Goal: Task Accomplishment & Management: Manage account settings

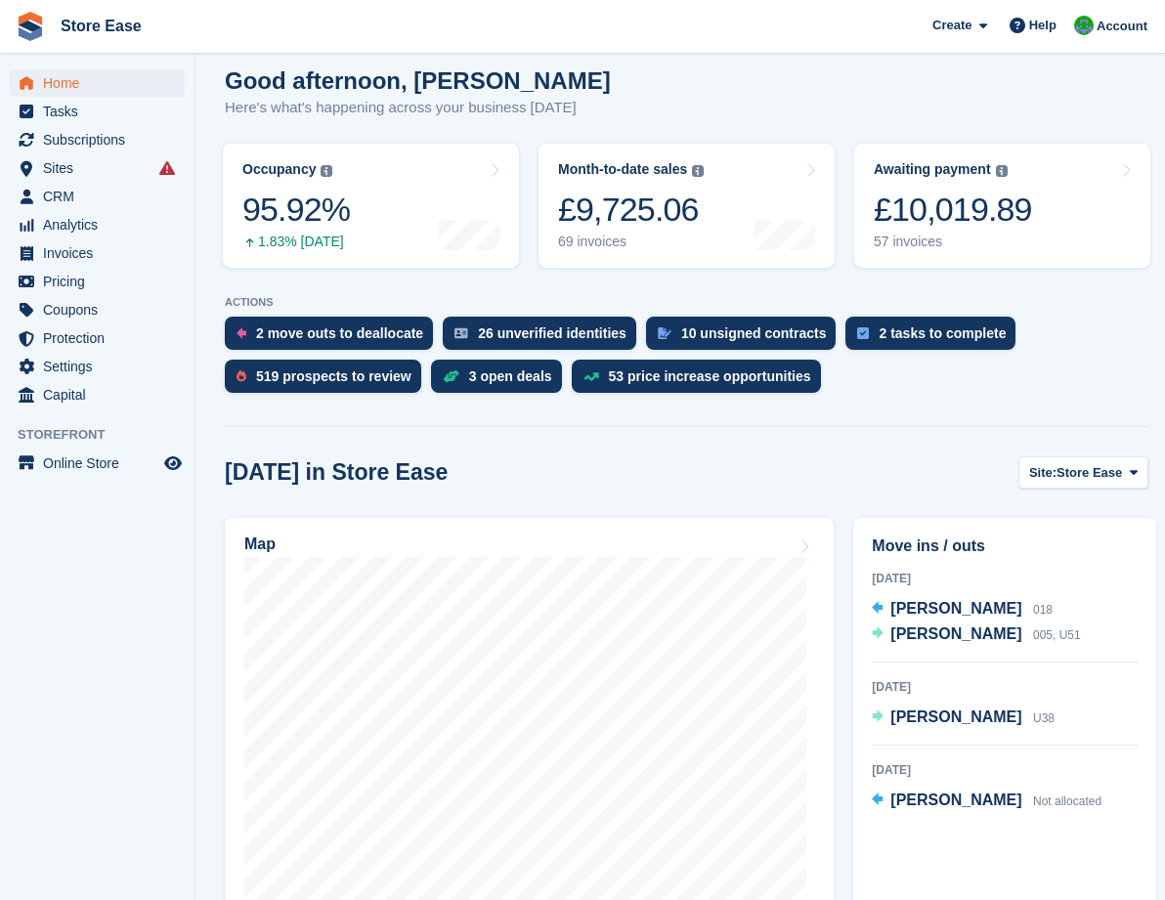
scroll to position [293, 0]
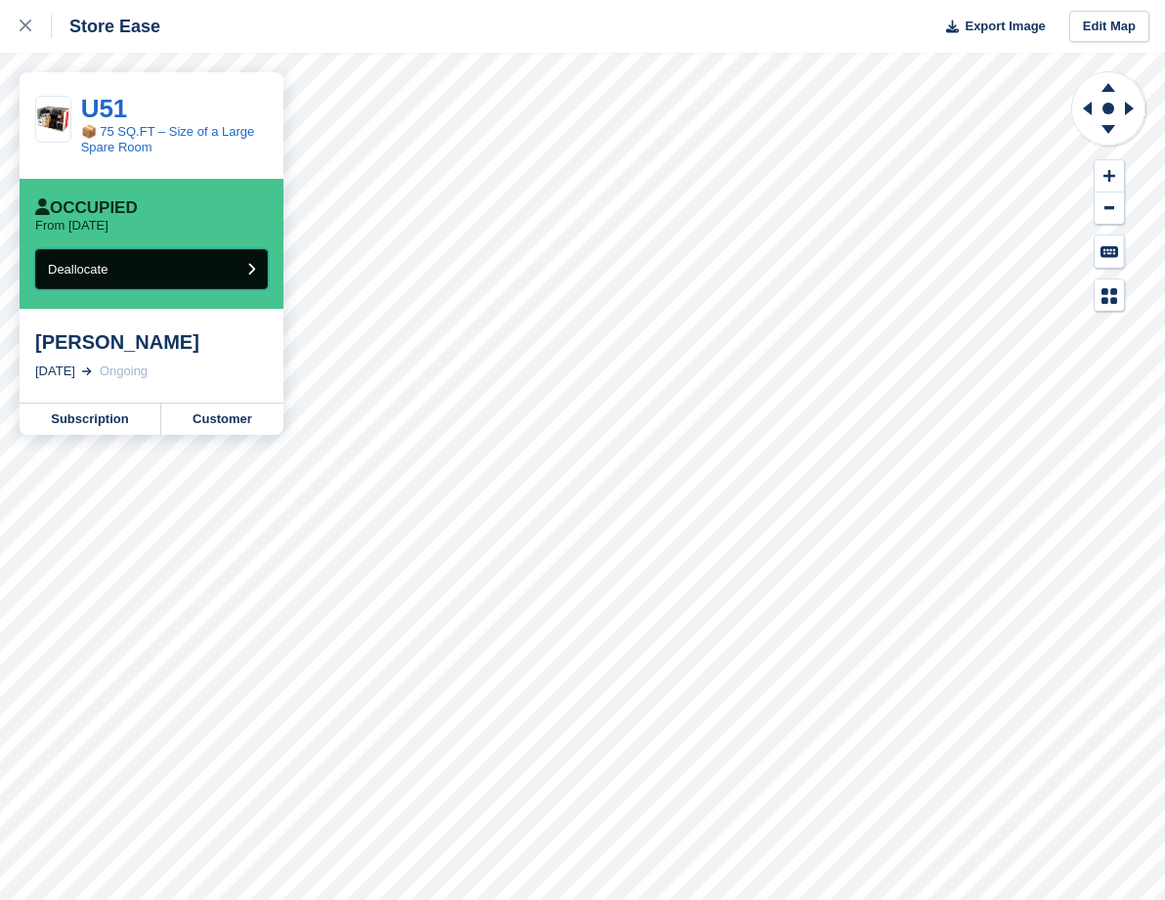
click at [205, 277] on button "Deallocate" at bounding box center [151, 269] width 233 height 40
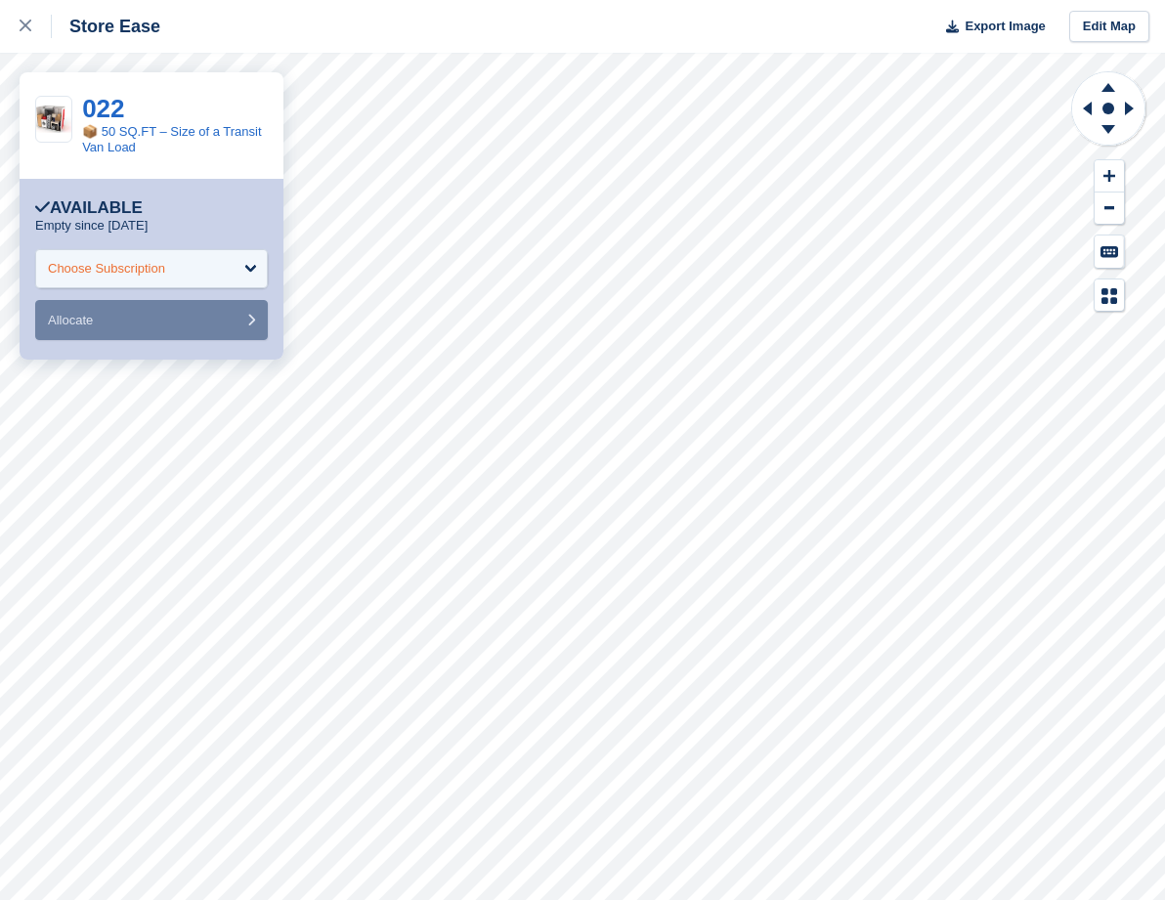
click at [183, 271] on div "Choose Subscription" at bounding box center [151, 268] width 233 height 39
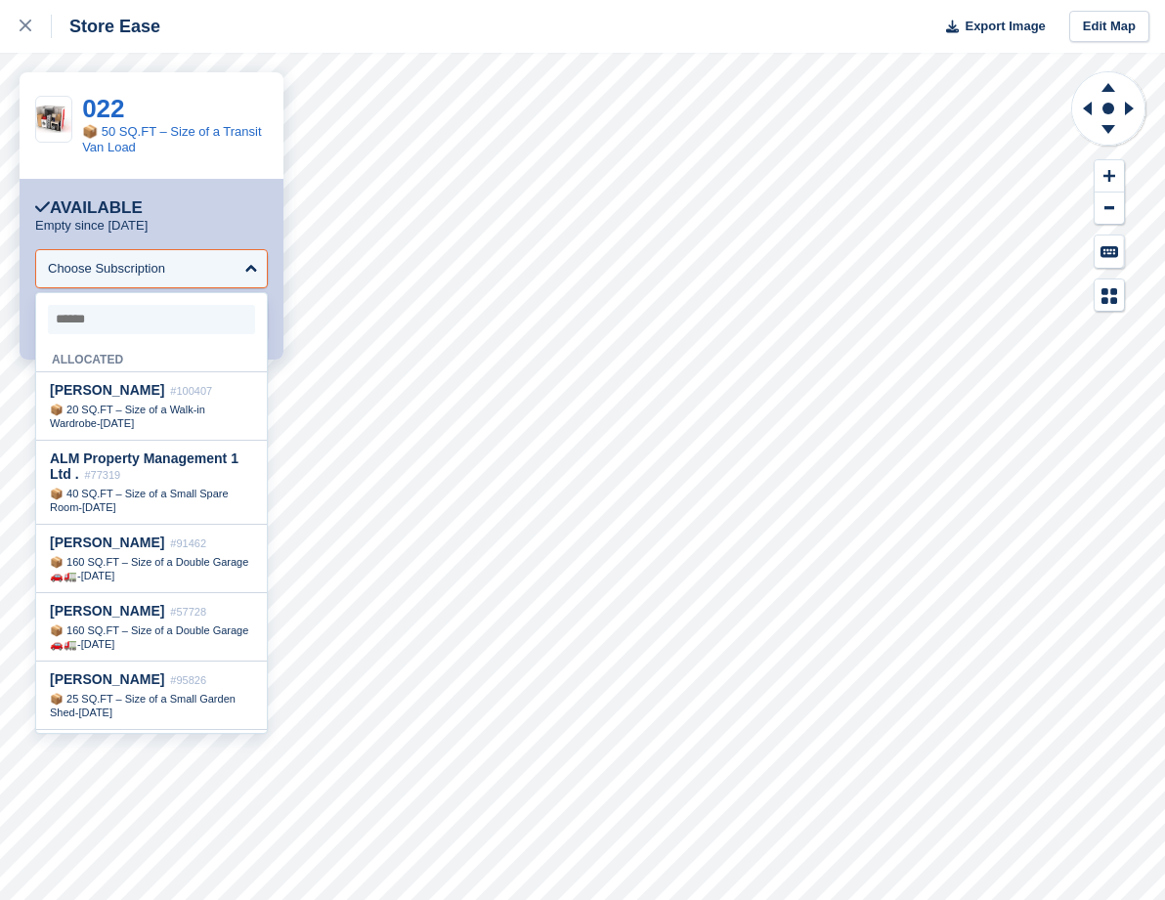
click at [107, 327] on input "select-one" at bounding box center [151, 319] width 207 height 29
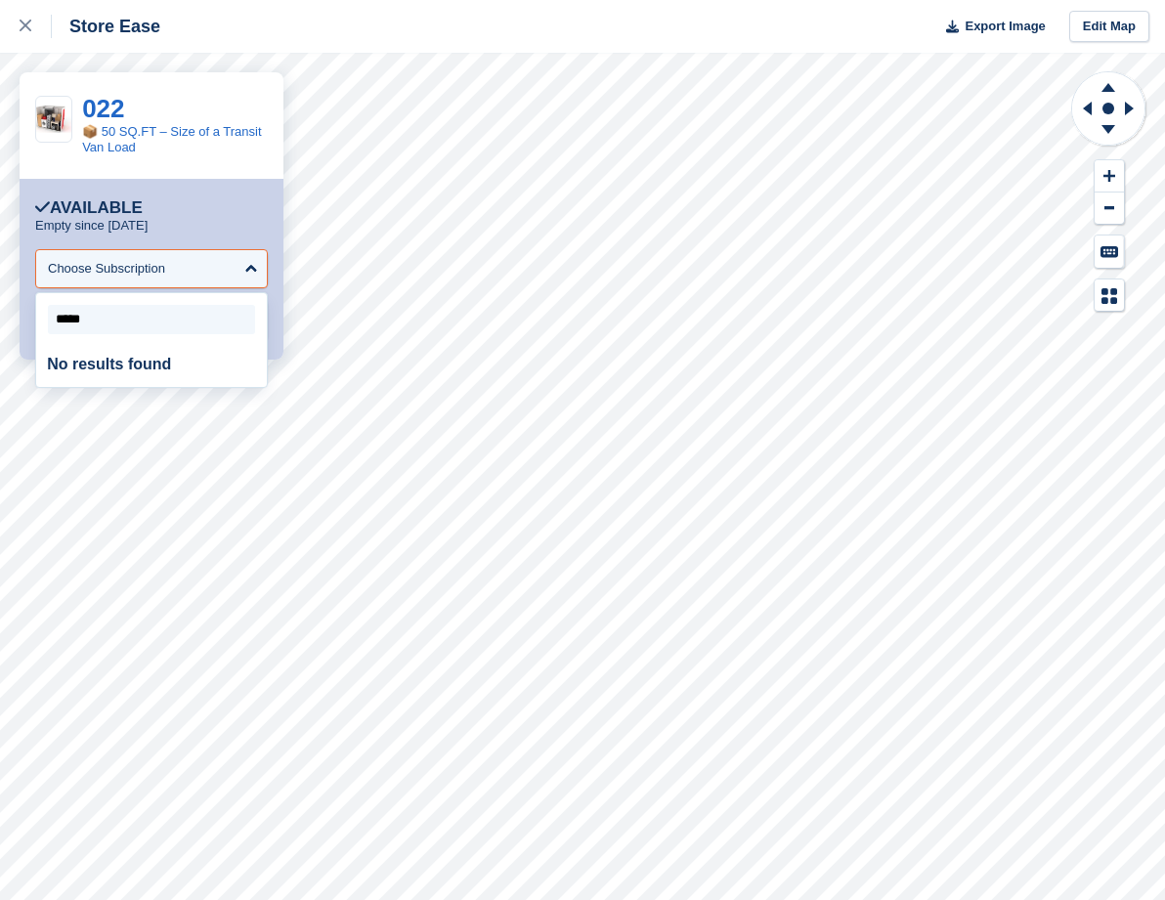
type input "****"
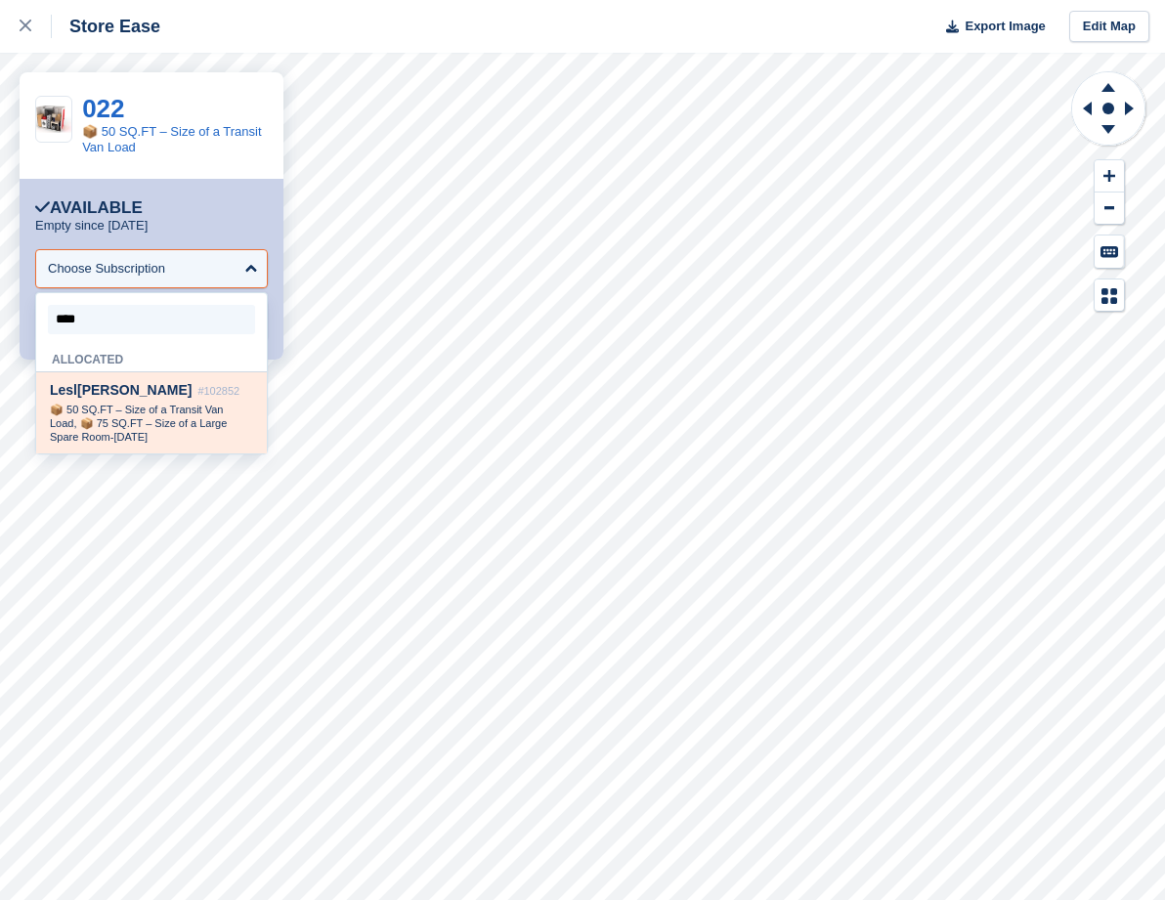
click at [116, 387] on span "Lesl ey Johnson" at bounding box center [121, 390] width 142 height 16
select select "******"
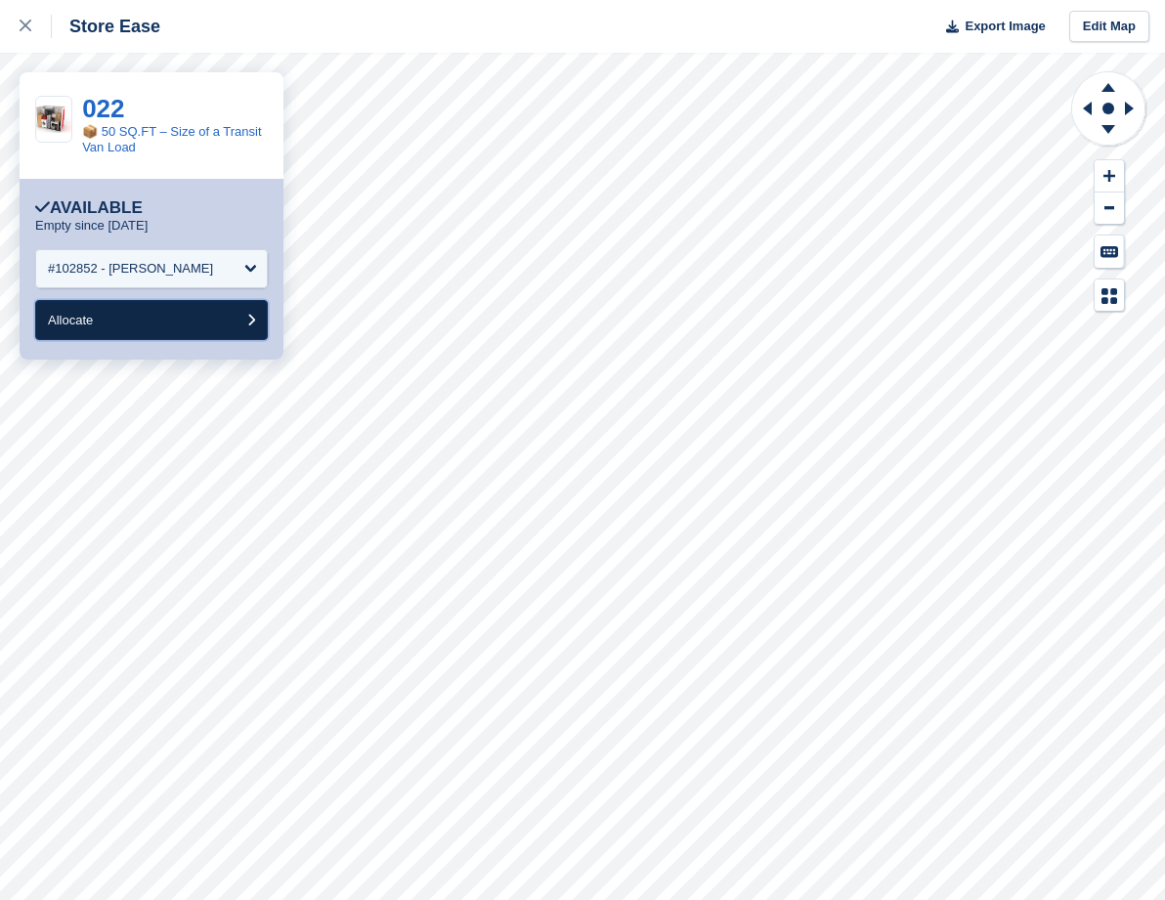
click at [98, 329] on button "Allocate" at bounding box center [151, 320] width 233 height 40
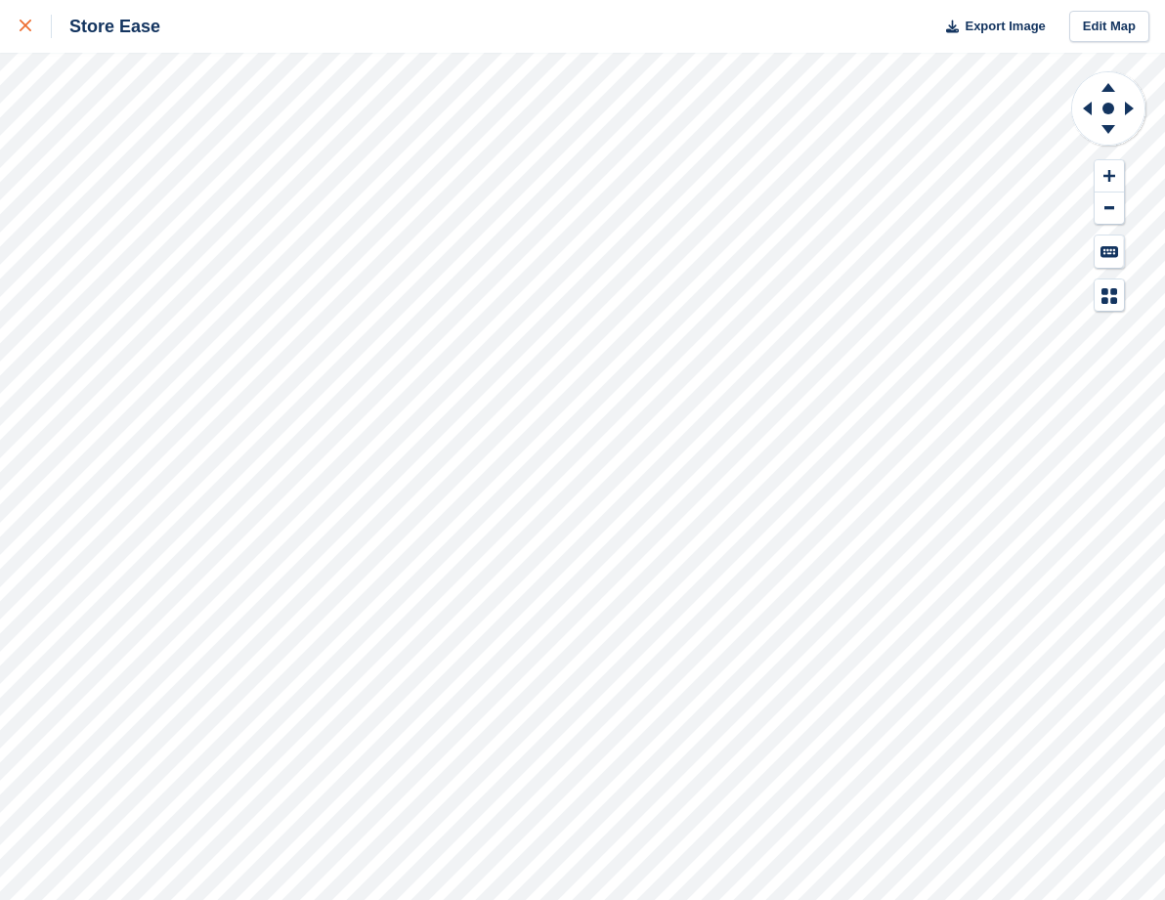
click at [22, 28] on icon at bounding box center [26, 26] width 12 height 12
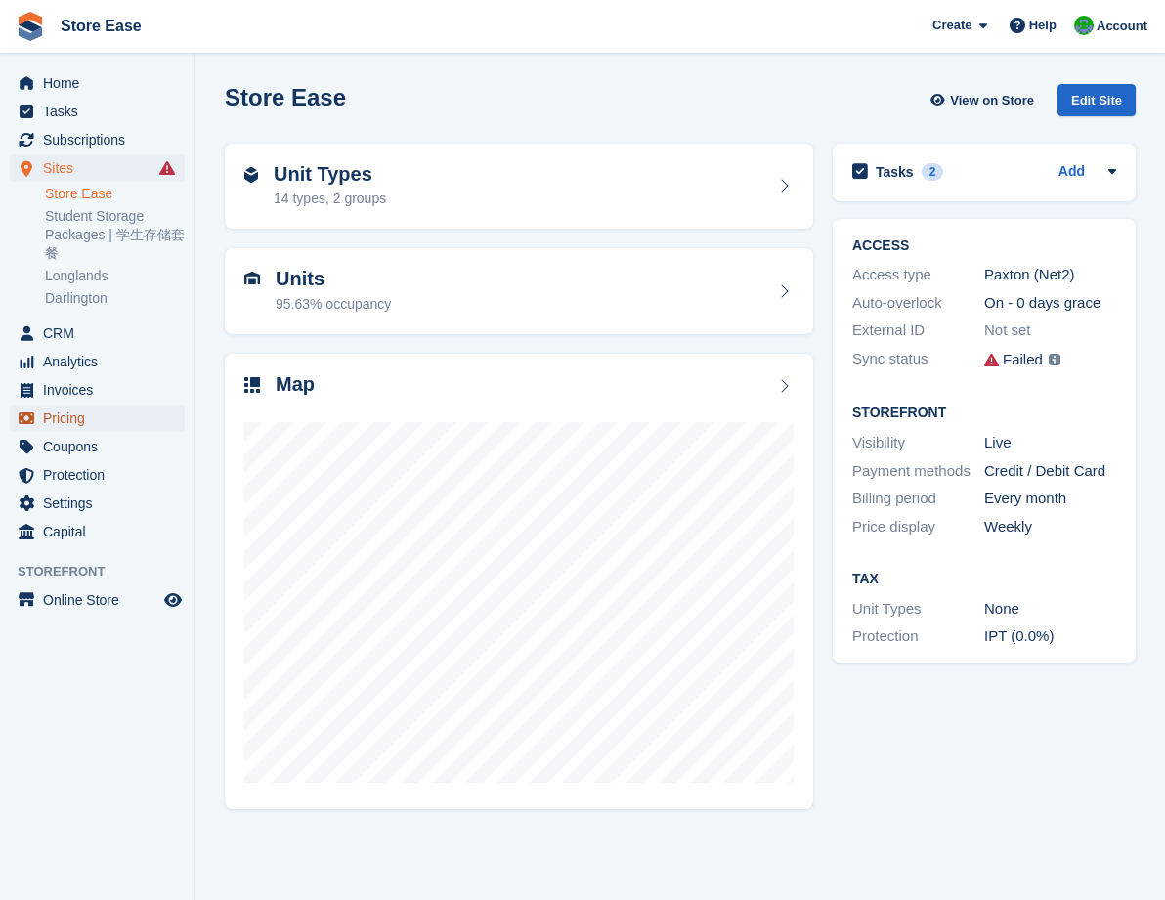
click at [70, 418] on span "Pricing" at bounding box center [101, 418] width 117 height 27
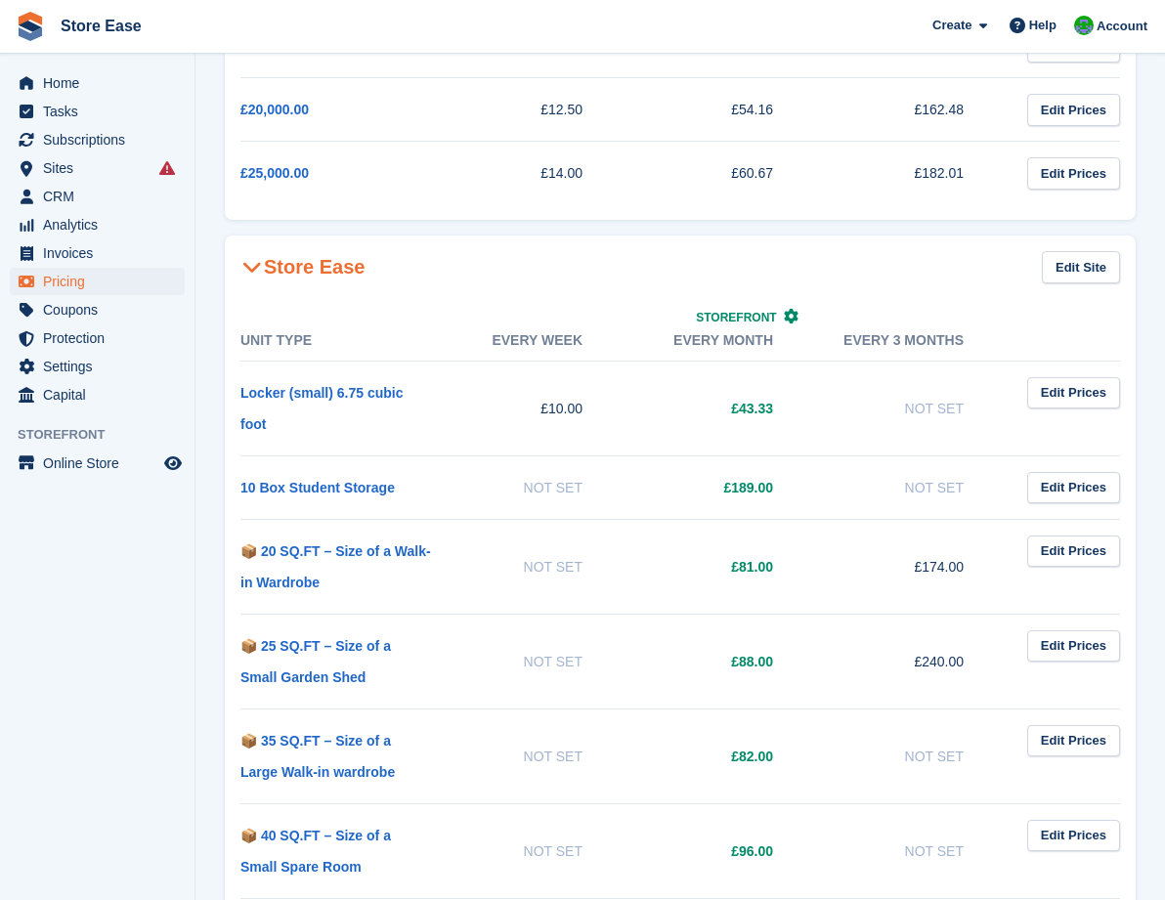
scroll to position [880, 0]
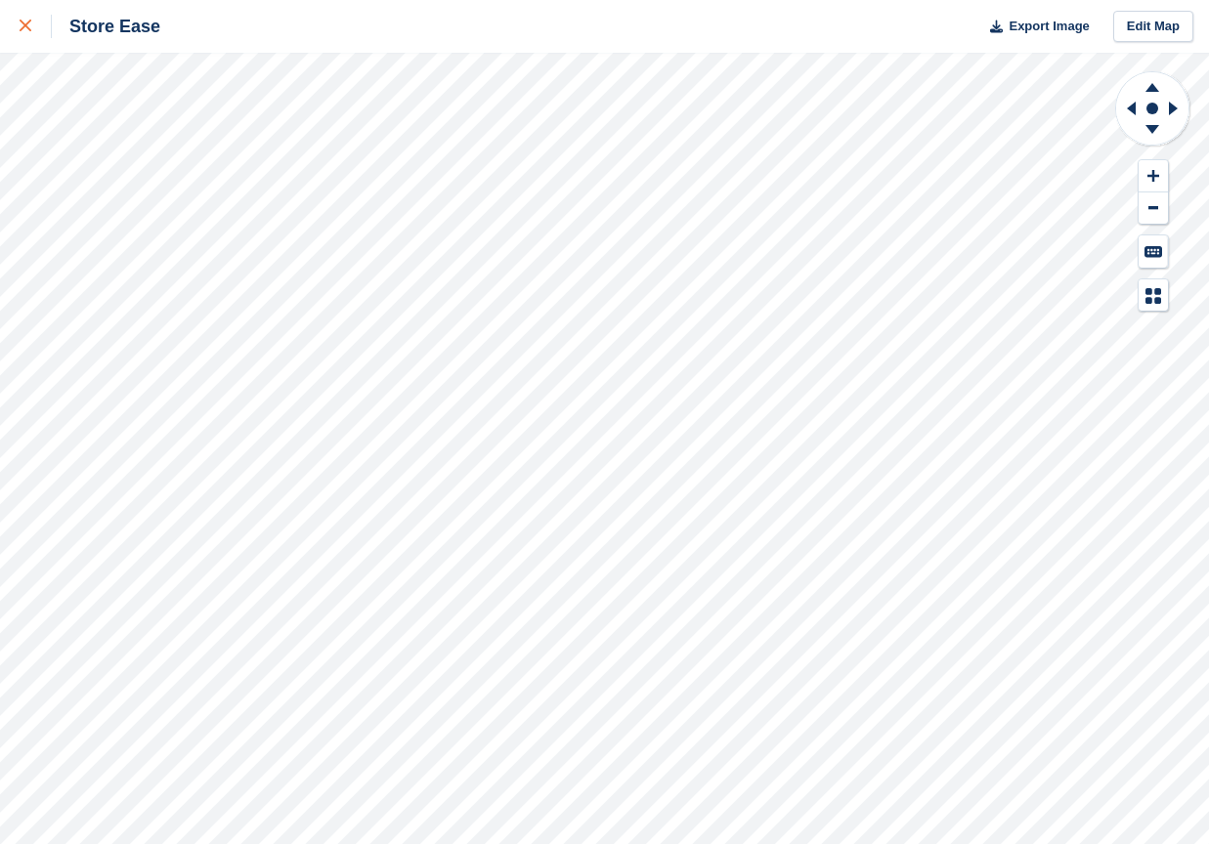
click at [25, 24] on icon at bounding box center [26, 26] width 12 height 12
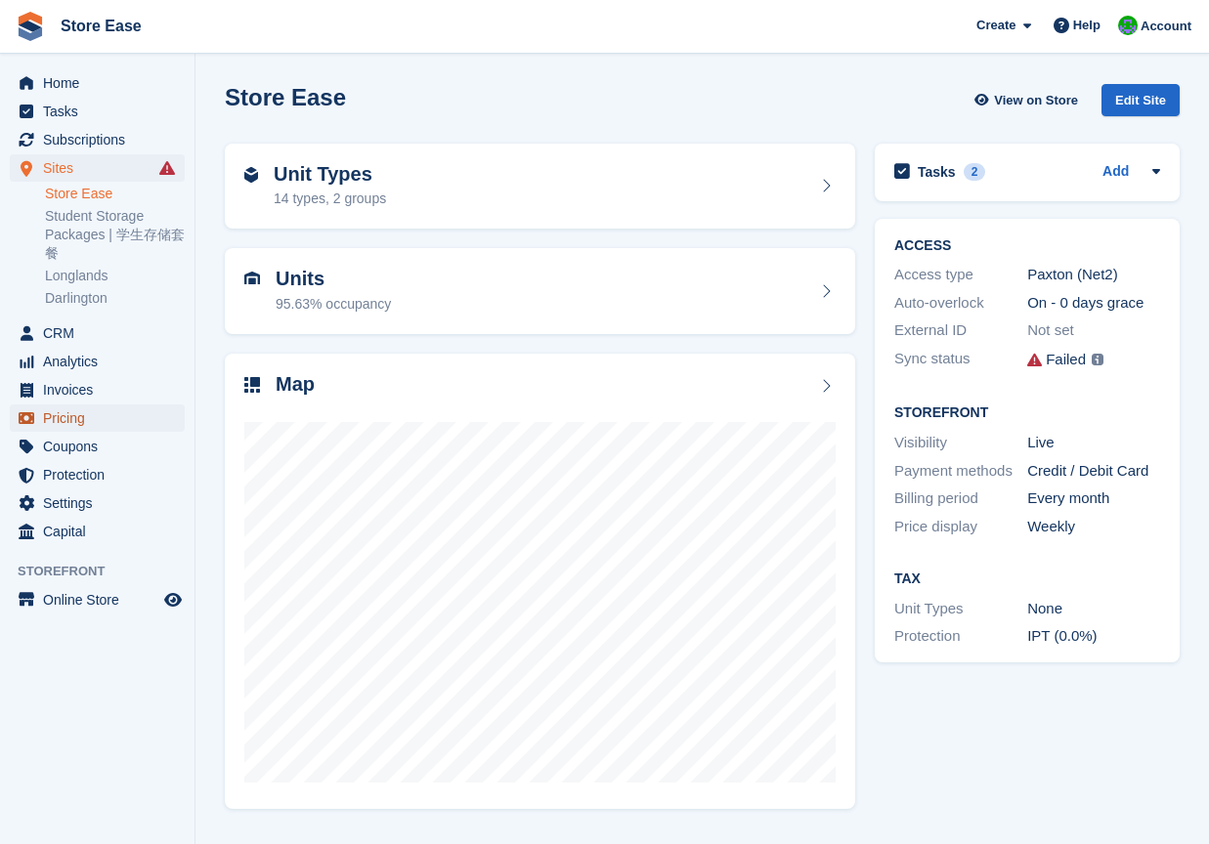
click at [67, 422] on span "Pricing" at bounding box center [101, 418] width 117 height 27
